Goal: Information Seeking & Learning: Learn about a topic

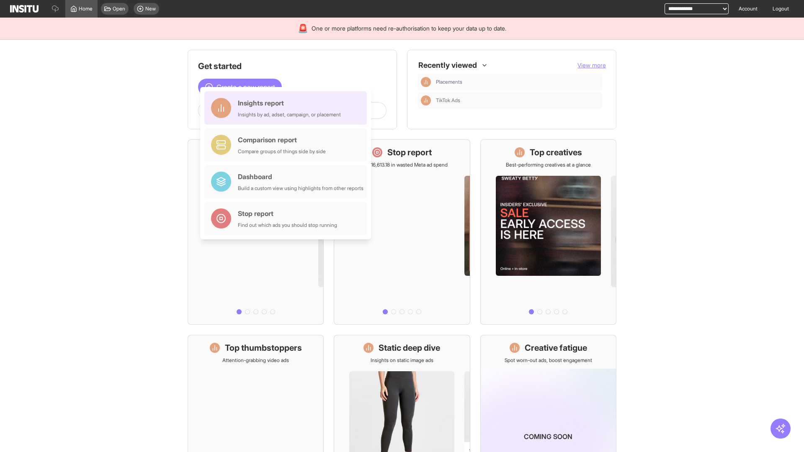
click at [288, 108] on div "Insights report Insights by ad, adset, campaign, or placement" at bounding box center [289, 108] width 103 height 20
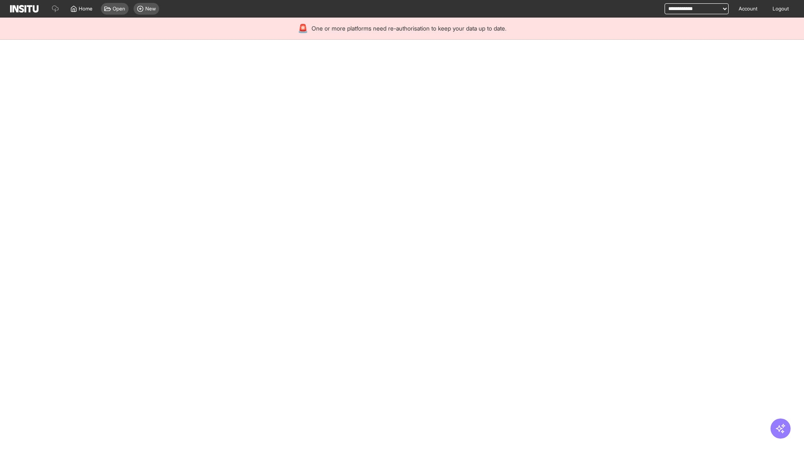
select select "**"
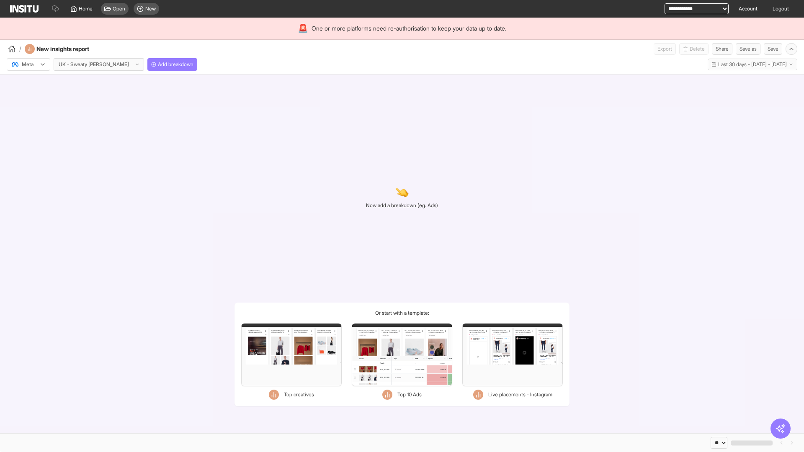
click at [28, 65] on div at bounding box center [22, 64] width 23 height 8
click at [30, 97] on span "TikTok" at bounding box center [29, 97] width 14 height 8
